Goal: Task Accomplishment & Management: Use online tool/utility

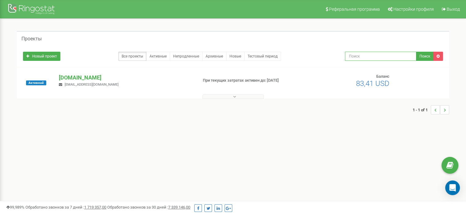
click at [368, 58] on input "text" at bounding box center [380, 56] width 71 height 9
click at [382, 55] on input "text" at bounding box center [380, 56] width 71 height 9
type input "0997600579"
click at [420, 57] on button "Поиск" at bounding box center [424, 56] width 17 height 9
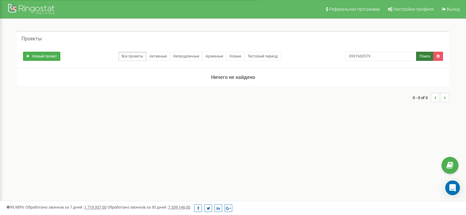
click at [421, 56] on button "Поиск" at bounding box center [424, 56] width 17 height 9
drag, startPoint x: 376, startPoint y: 55, endPoint x: 311, endPoint y: 58, distance: 65.0
click at [311, 58] on div "Новый проект Все проекты Активные Непродленные Архивные Новые Тестовый период 0…" at bounding box center [232, 55] width 429 height 12
click at [374, 59] on input "0997600579" at bounding box center [380, 56] width 71 height 9
click at [373, 58] on input "0997600579" at bounding box center [380, 56] width 71 height 9
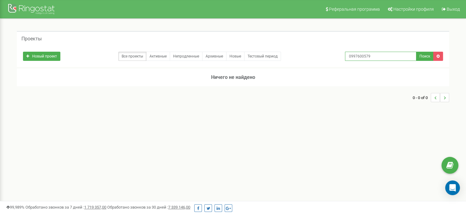
click at [371, 57] on input "0997600579" at bounding box center [380, 56] width 71 height 9
click at [428, 59] on button "Поиск" at bounding box center [424, 56] width 17 height 9
click at [258, 120] on div "Проекты Новый проект Все проекты Активные Непродленные Архивные Новые Тестовый …" at bounding box center [233, 70] width 457 height 102
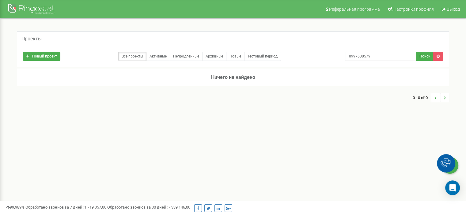
click at [258, 120] on div "Проекты Новый проект Все проекты Активные Непродленные Архивные Новые Тестовый …" at bounding box center [233, 70] width 457 height 102
drag, startPoint x: 384, startPoint y: 57, endPoint x: 288, endPoint y: 54, distance: 96.8
click at [288, 54] on div "Новый проект Все проекты Активные Непродленные Архивные Новые Тестовый период 0…" at bounding box center [232, 55] width 429 height 12
